Goal: Find specific page/section: Find specific page/section

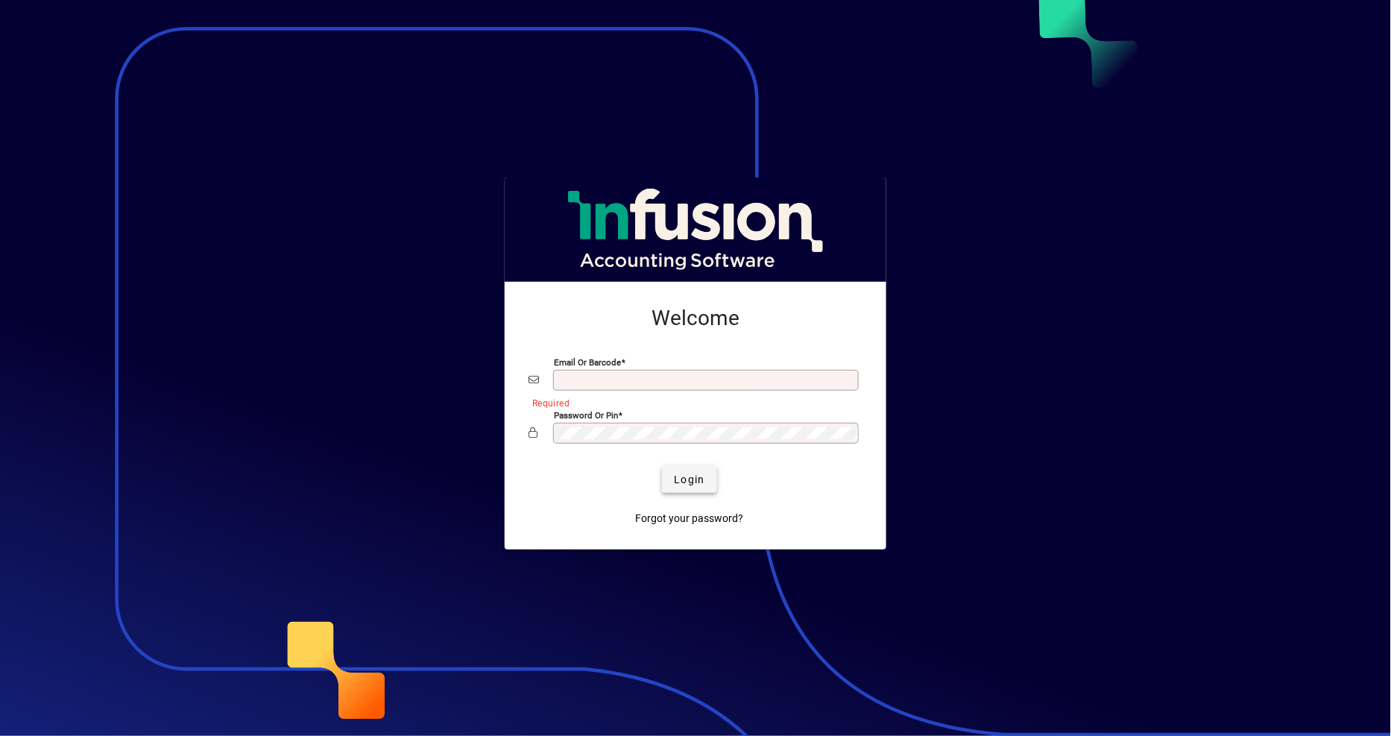
type input "**********"
click at [697, 486] on span "Login" at bounding box center [689, 480] width 31 height 16
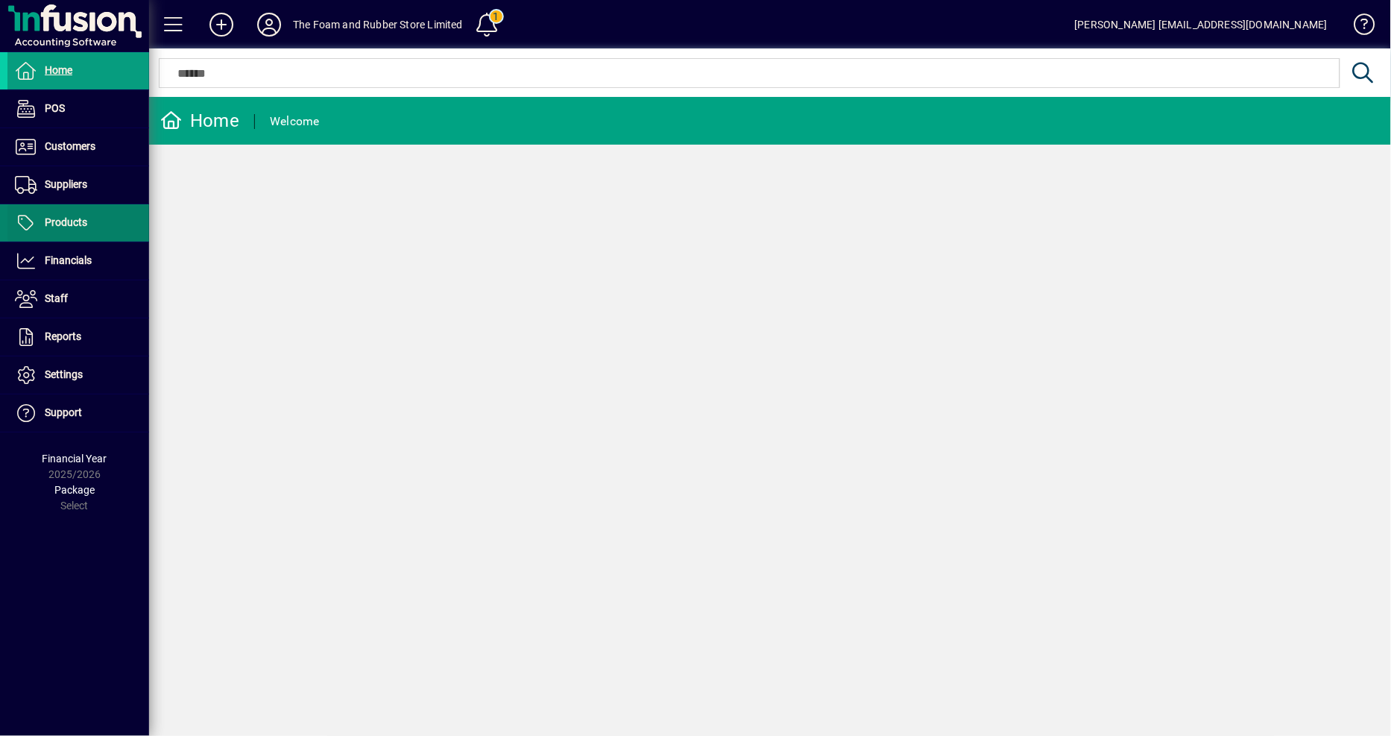
click at [94, 214] on span at bounding box center [78, 223] width 142 height 36
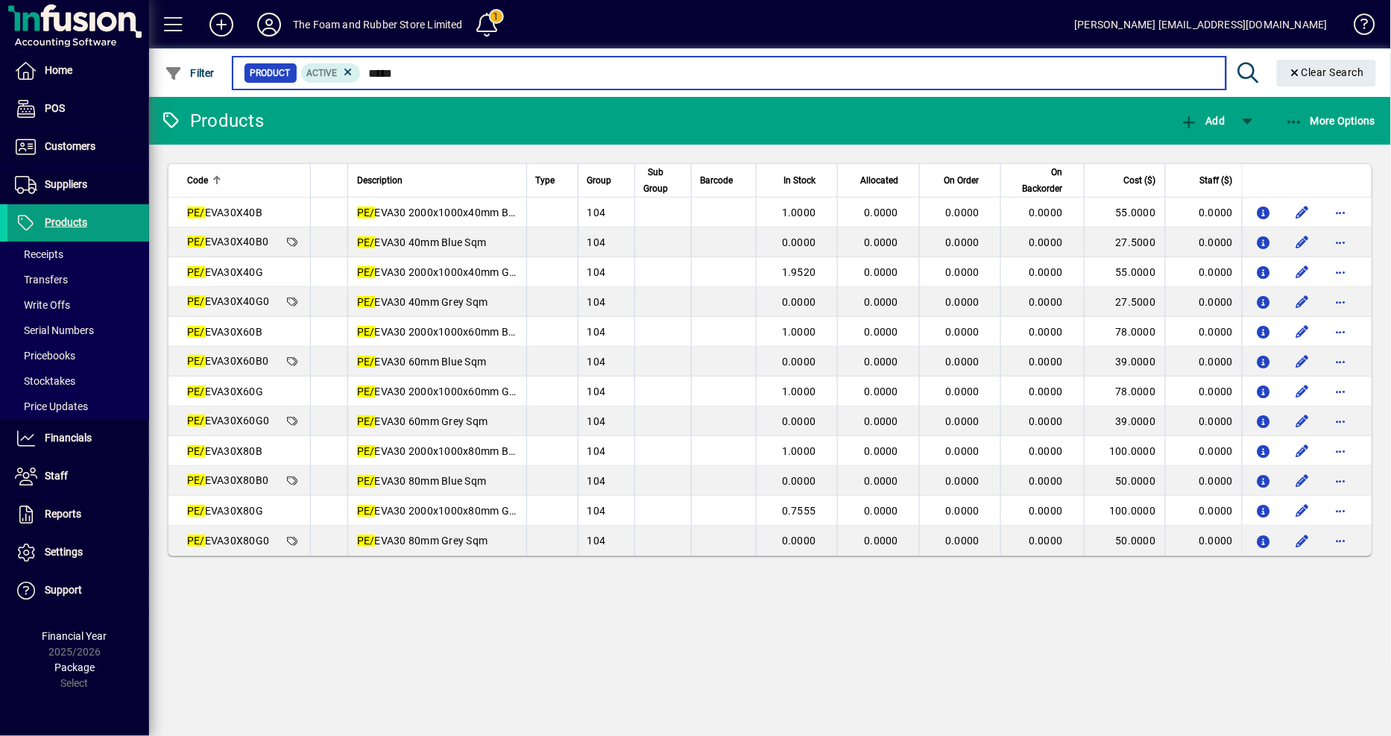
type input "******"
